Goal: Task Accomplishment & Management: Manage account settings

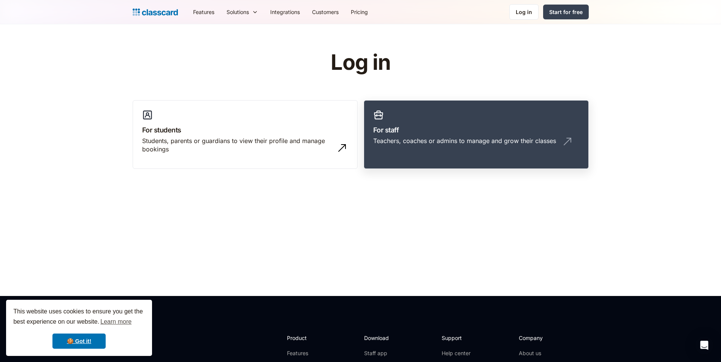
click at [417, 120] on link "For staff Teachers, coaches or admins to manage and grow their classes" at bounding box center [476, 134] width 225 height 69
click at [403, 163] on link "For staff Teachers, coaches or admins to manage and grow their classes" at bounding box center [476, 134] width 225 height 69
